Goal: Task Accomplishment & Management: Complete application form

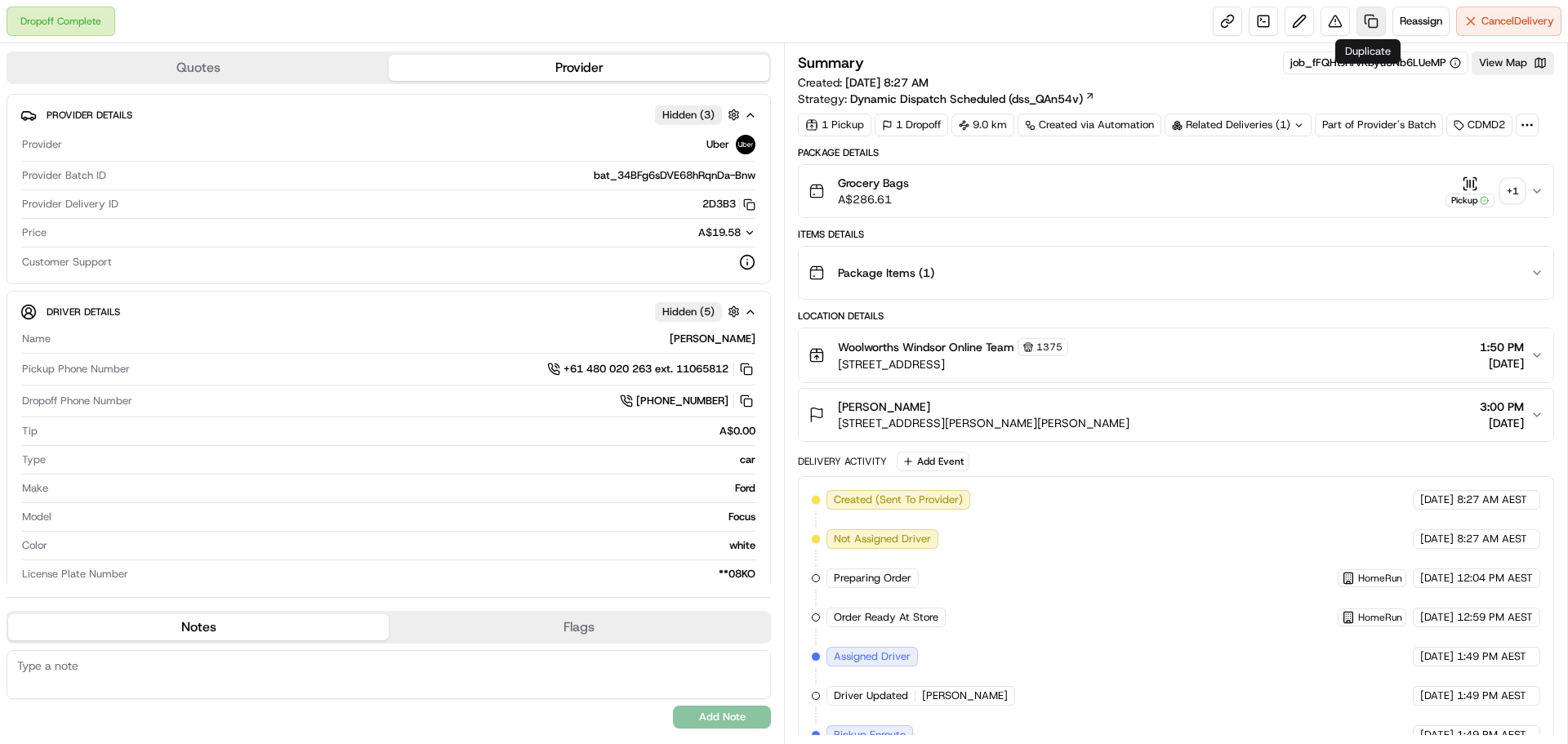
click at [1362, 18] on link at bounding box center [1371, 21] width 29 height 29
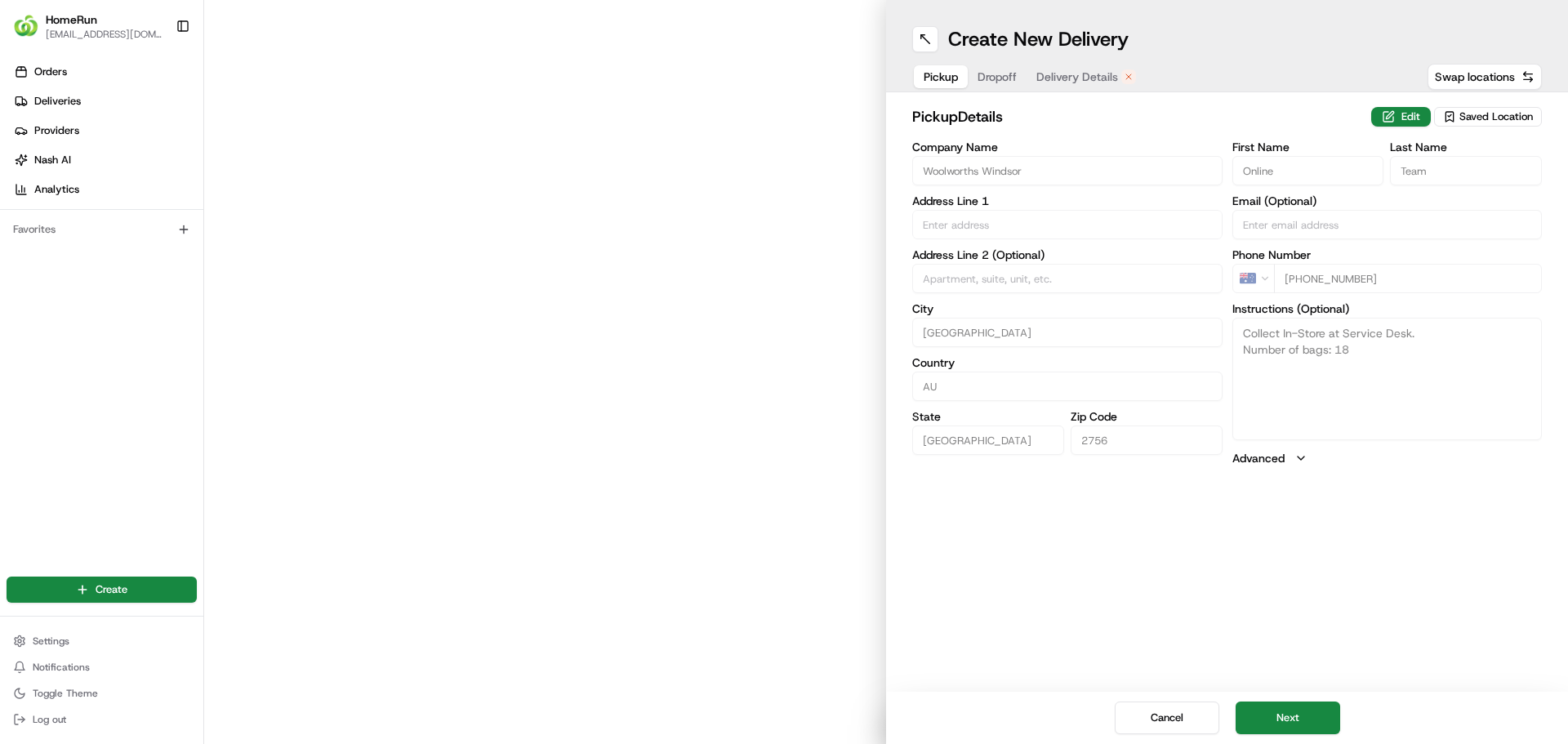
type input "[STREET_ADDRESS]"
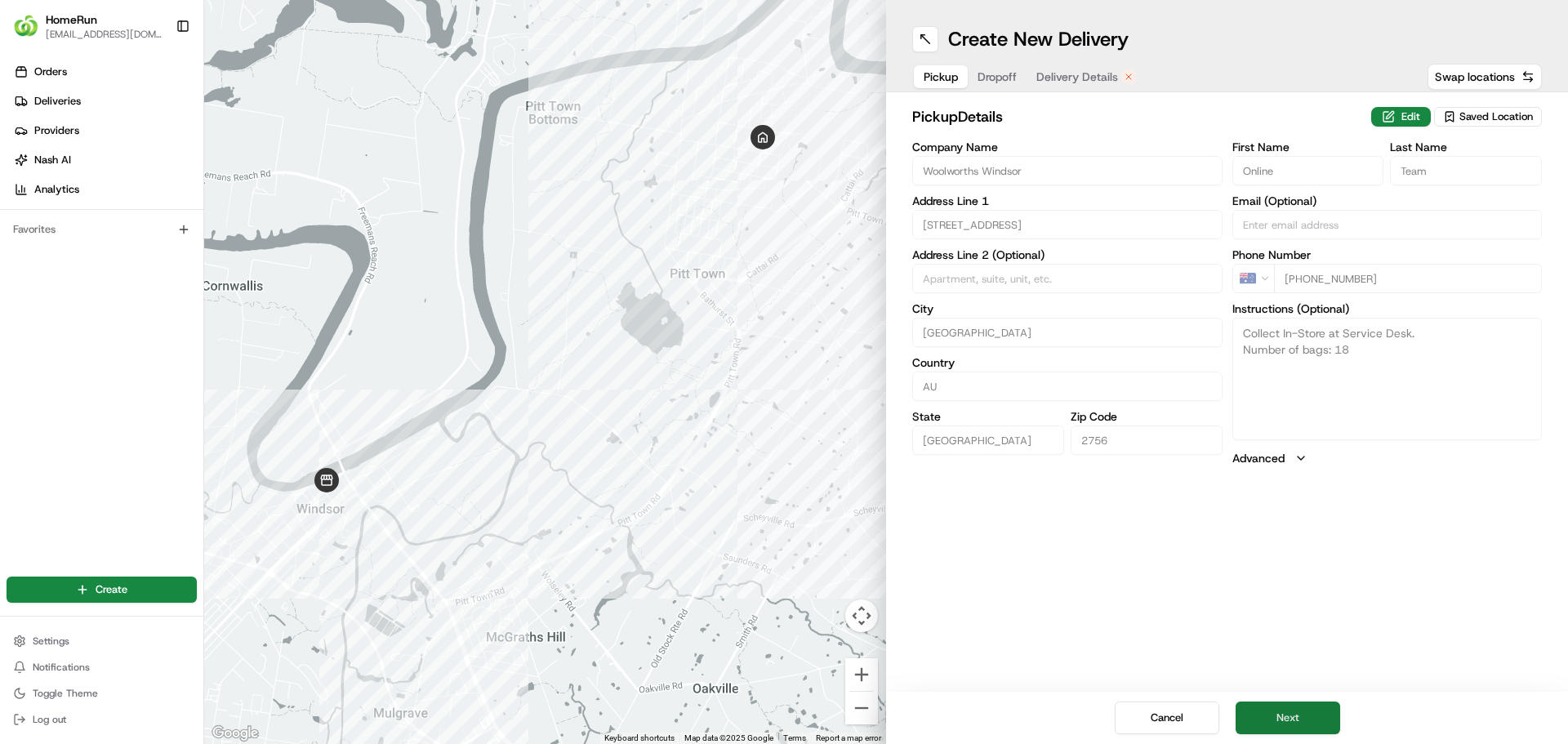
click at [1279, 726] on button "Next" at bounding box center [1288, 718] width 104 height 33
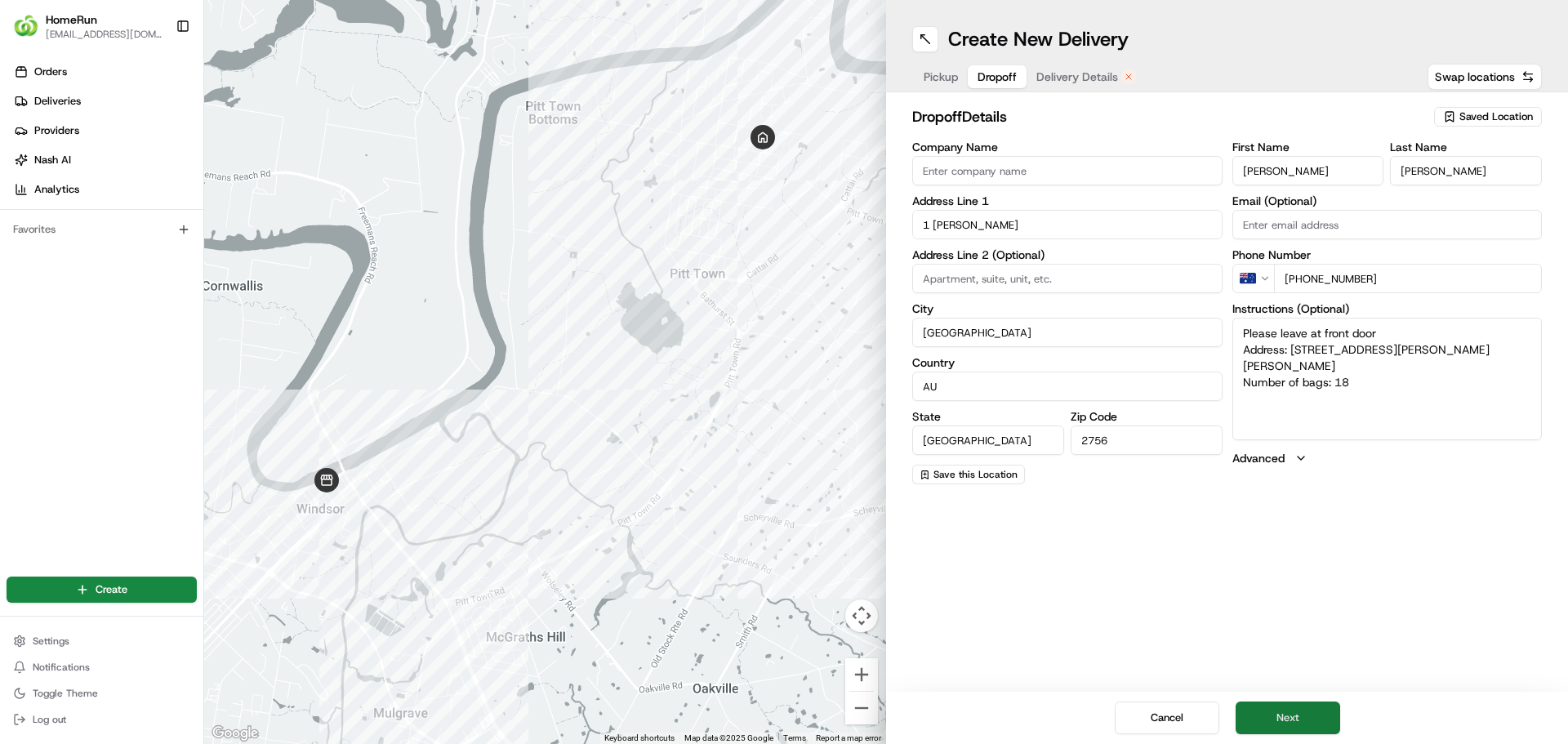
click at [1286, 713] on button "Next" at bounding box center [1288, 718] width 104 height 33
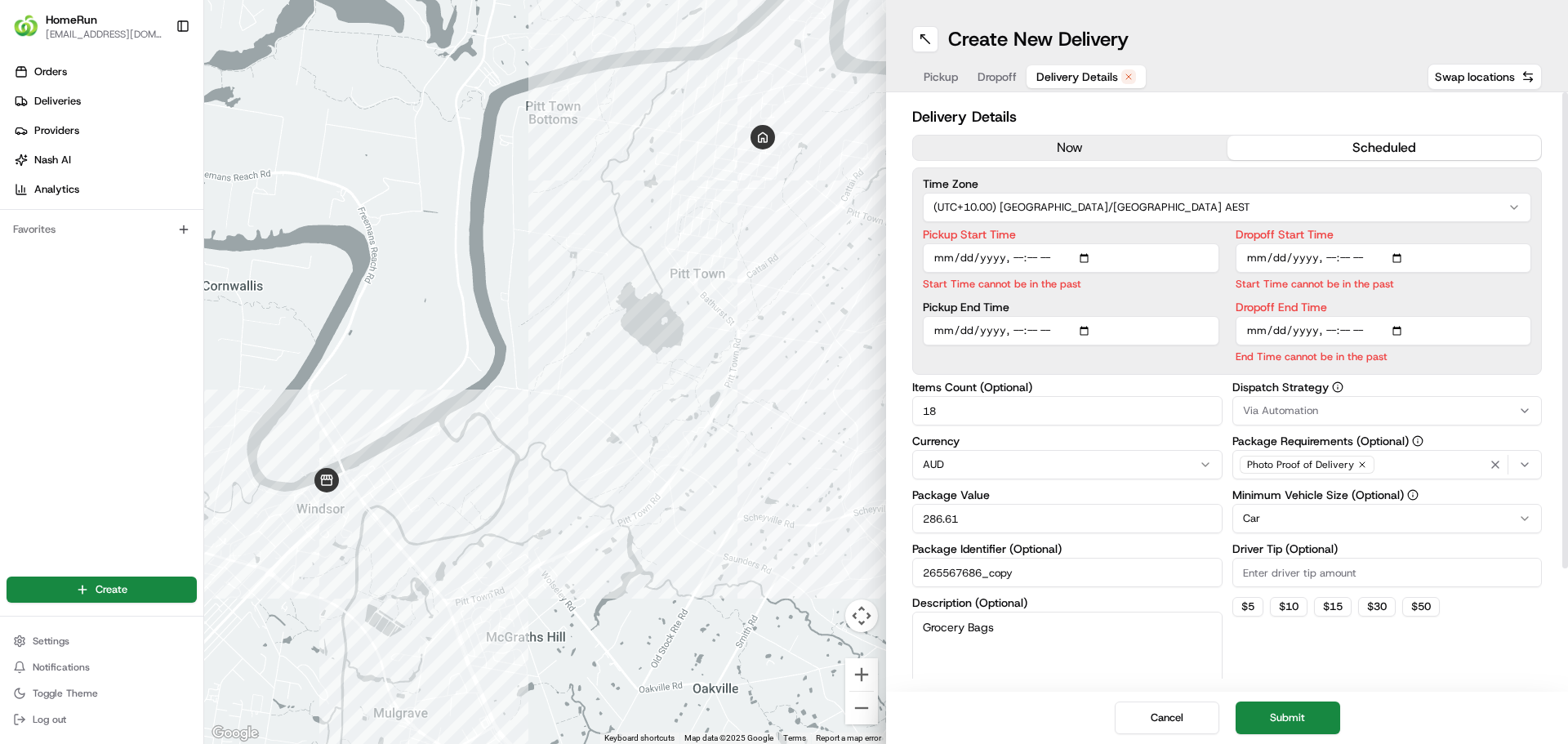
click at [1002, 152] on button "now" at bounding box center [1070, 147] width 314 height 24
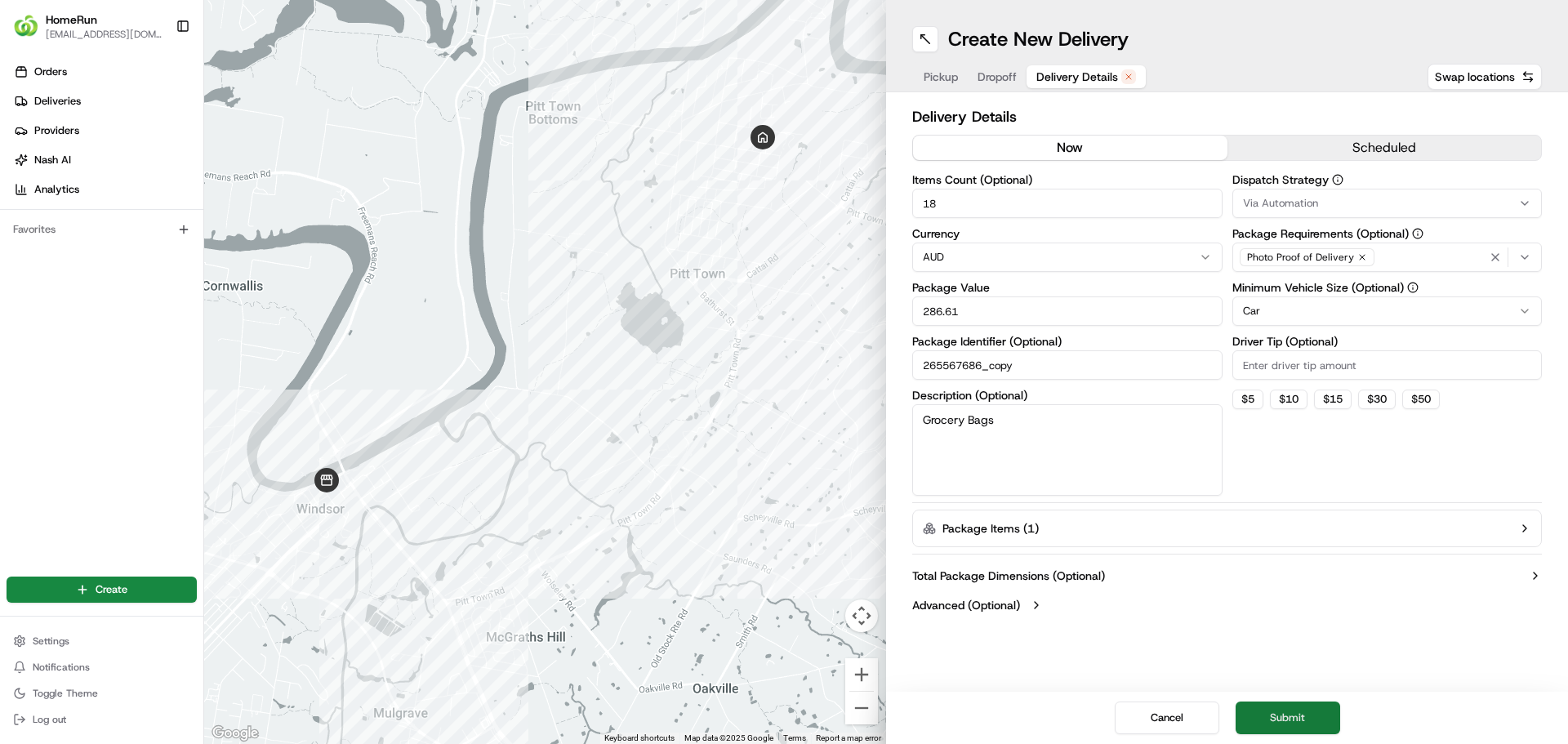
click at [1279, 719] on button "Submit" at bounding box center [1288, 718] width 104 height 33
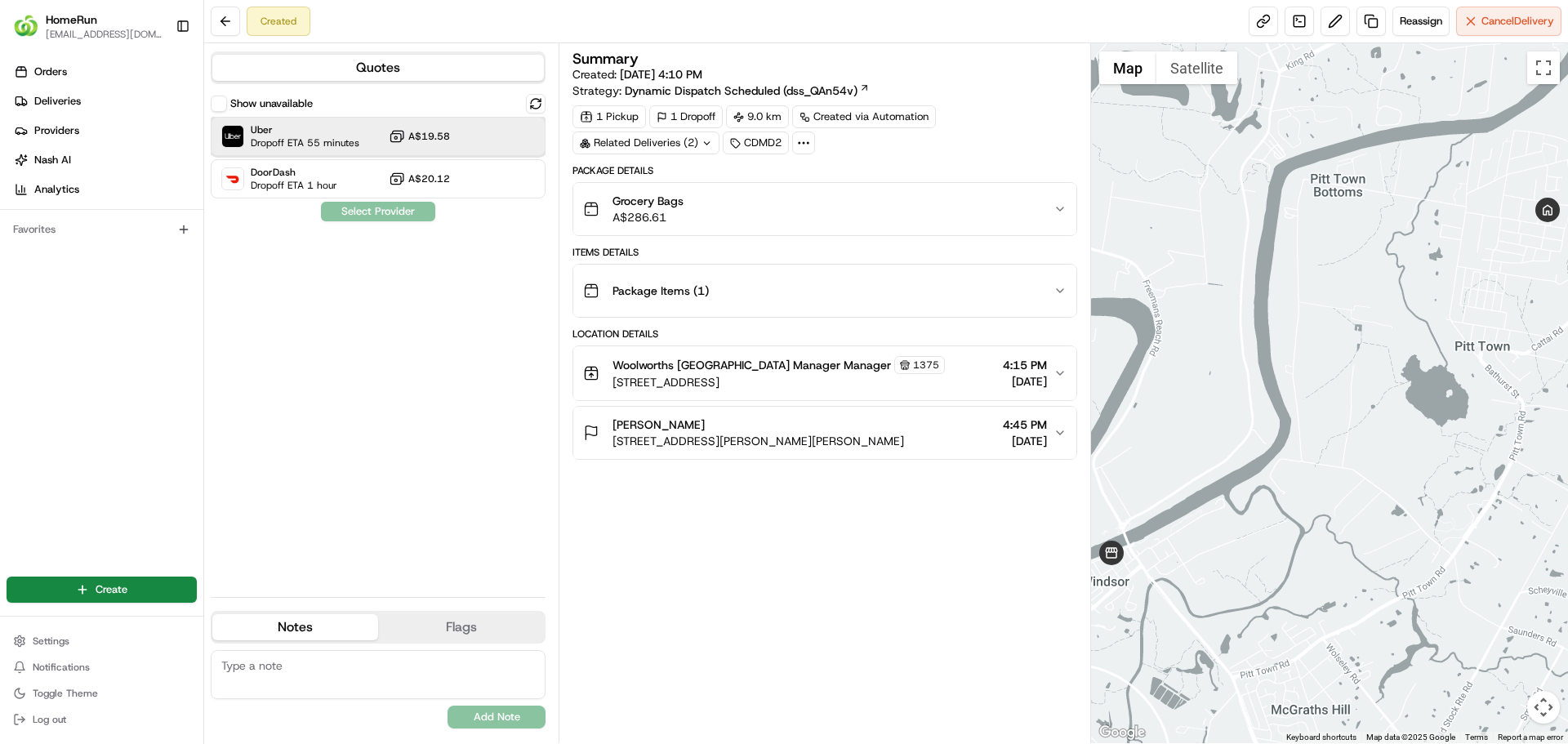
click at [313, 131] on span "Uber" at bounding box center [304, 130] width 108 height 13
click at [359, 210] on button "Assign Provider" at bounding box center [378, 211] width 116 height 19
